Goal: Information Seeking & Learning: Learn about a topic

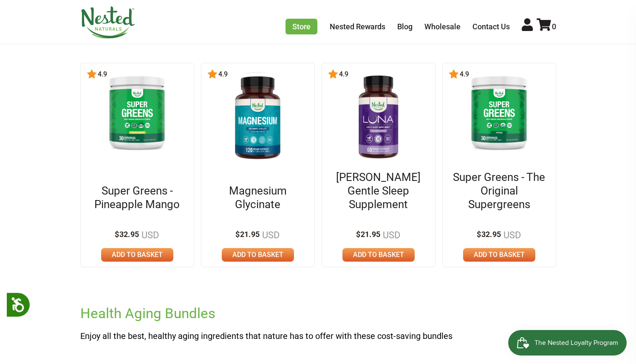
scroll to position [266, 0]
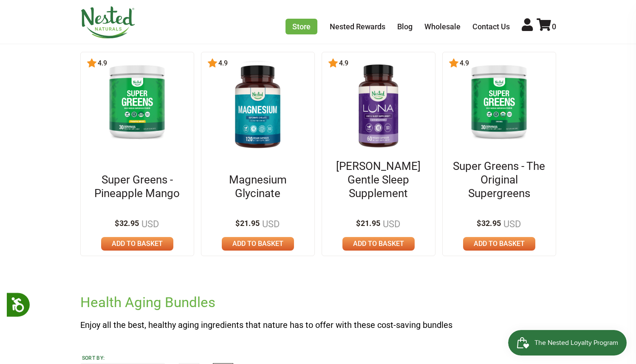
click at [502, 119] on img at bounding box center [498, 101] width 73 height 84
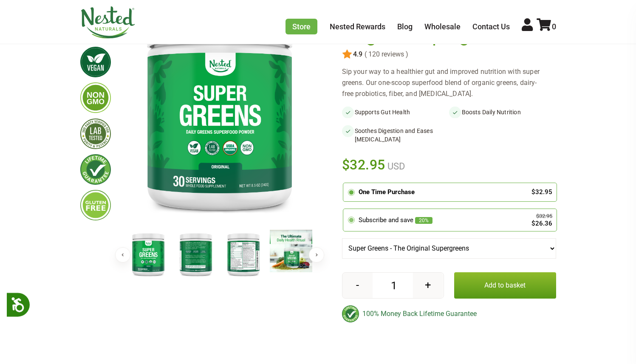
scroll to position [100, 0]
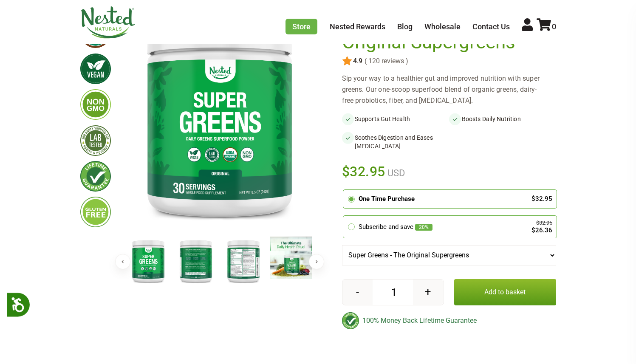
click at [314, 259] on button "Next" at bounding box center [316, 261] width 15 height 15
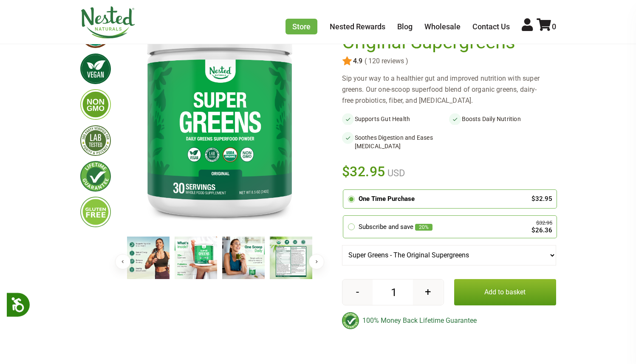
click at [314, 259] on button "Next" at bounding box center [316, 261] width 15 height 15
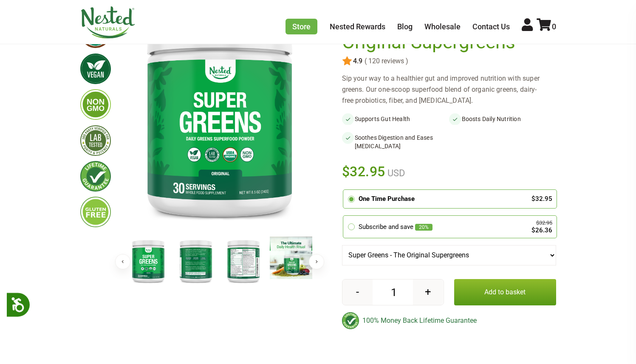
click at [314, 260] on button "Next" at bounding box center [316, 261] width 15 height 15
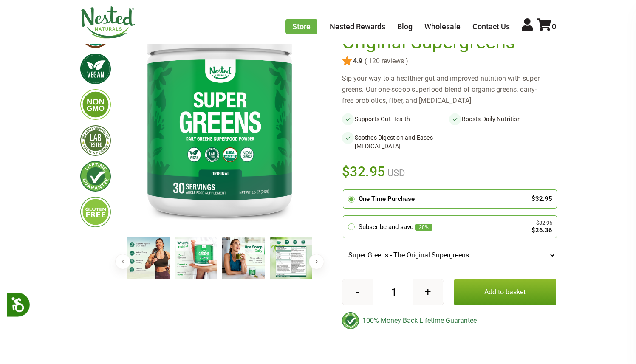
click at [314, 260] on button "Next" at bounding box center [316, 261] width 15 height 15
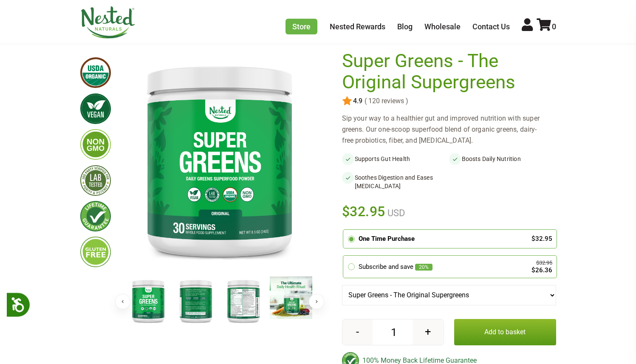
scroll to position [0, 0]
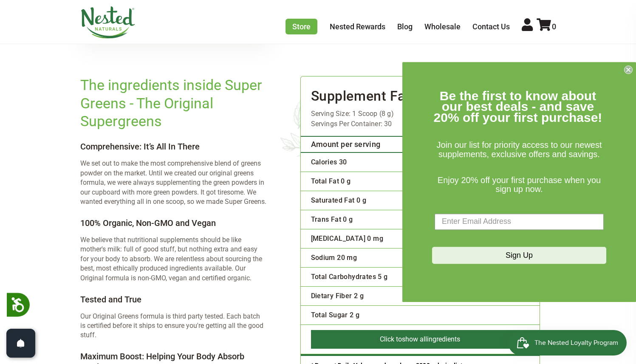
scroll to position [1226, 0]
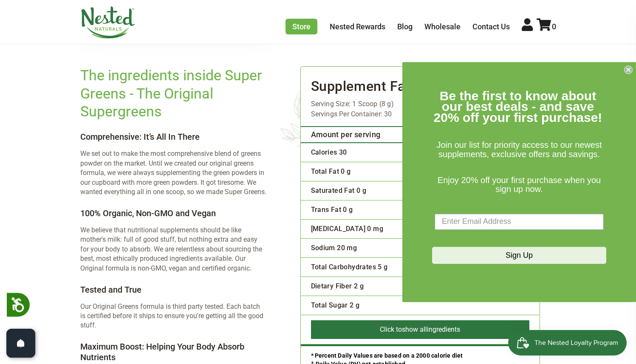
click at [630, 70] on circle "Close dialog" at bounding box center [628, 69] width 8 height 8
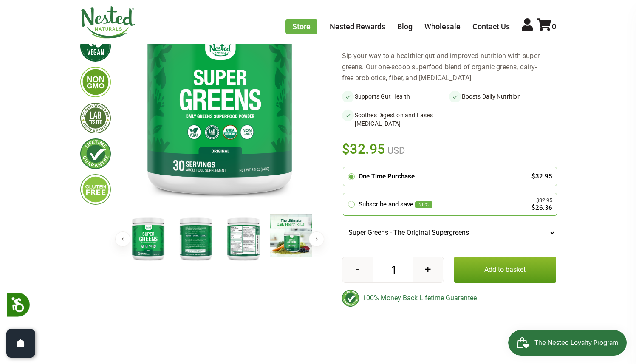
scroll to position [0, 0]
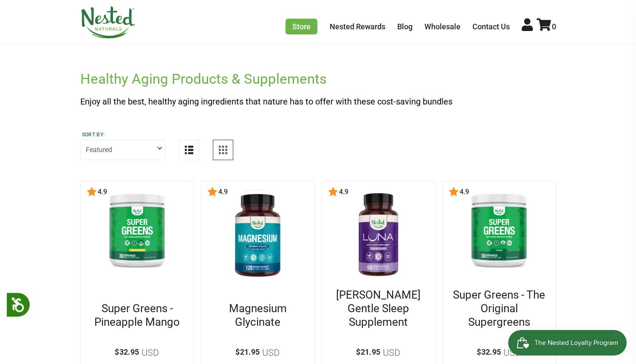
scroll to position [186, 0]
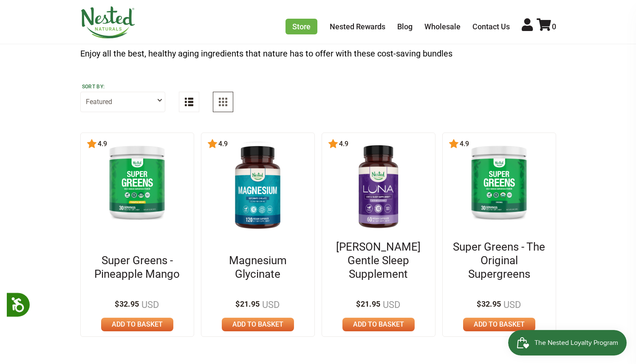
click at [127, 193] on img at bounding box center [137, 182] width 73 height 84
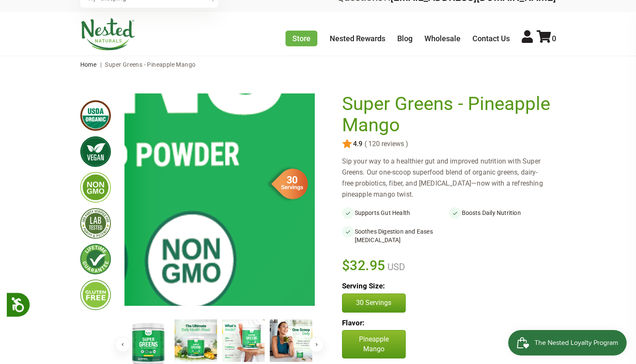
scroll to position [18, 0]
